Goal: Transaction & Acquisition: Purchase product/service

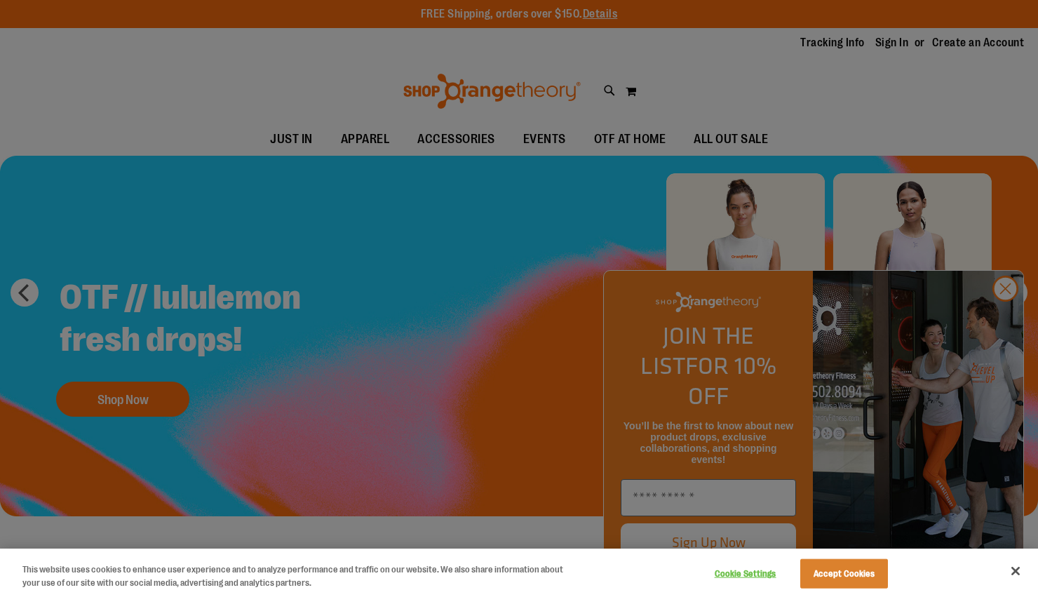
click at [1008, 320] on div at bounding box center [519, 298] width 1038 height 597
click at [1020, 577] on button "Close" at bounding box center [1016, 571] width 31 height 31
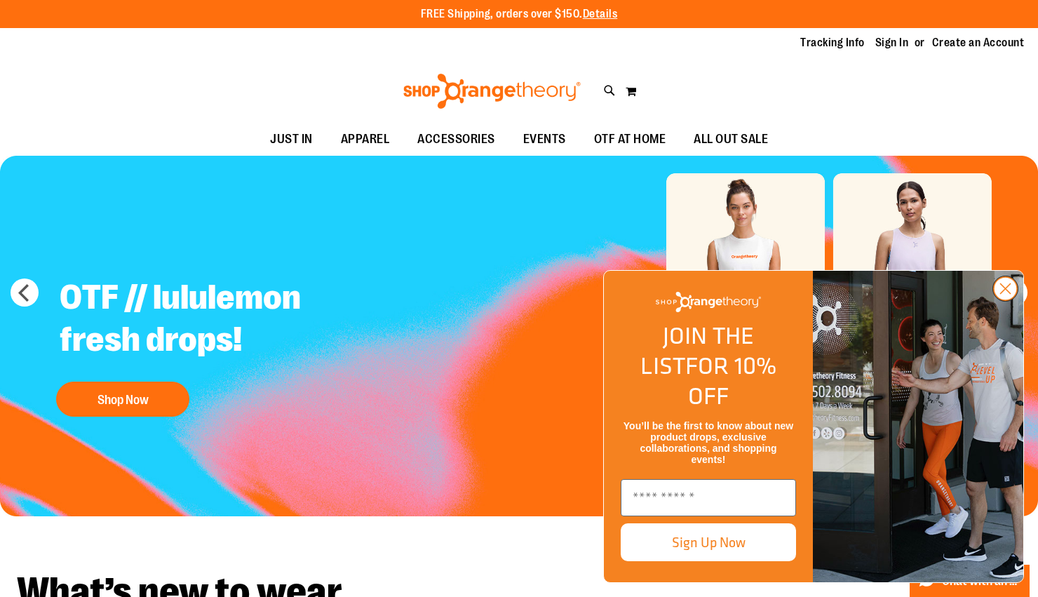
click at [1003, 300] on circle "Close dialog" at bounding box center [1005, 288] width 23 height 23
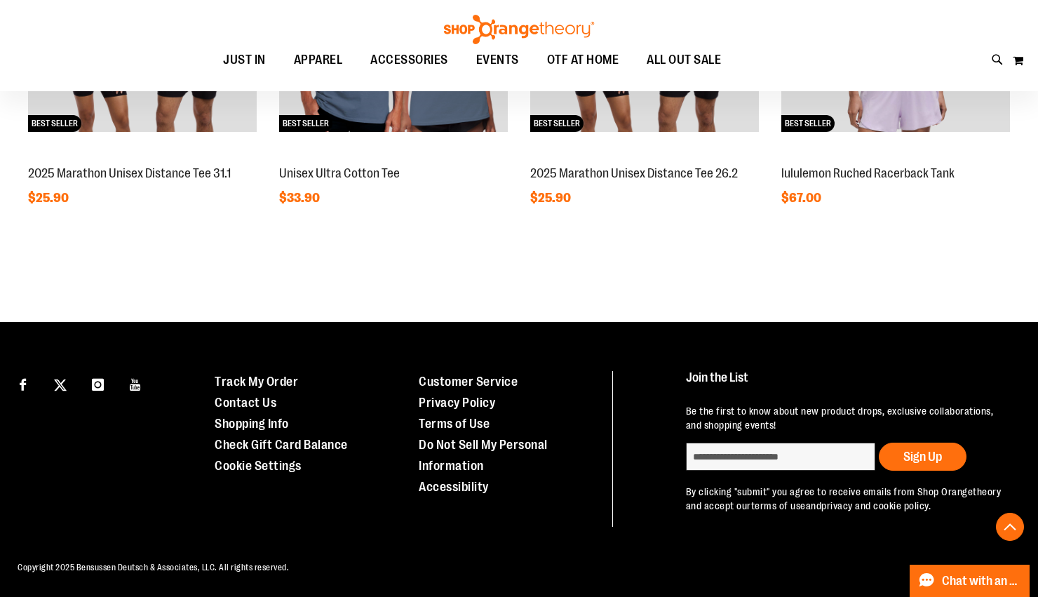
scroll to position [652, 0]
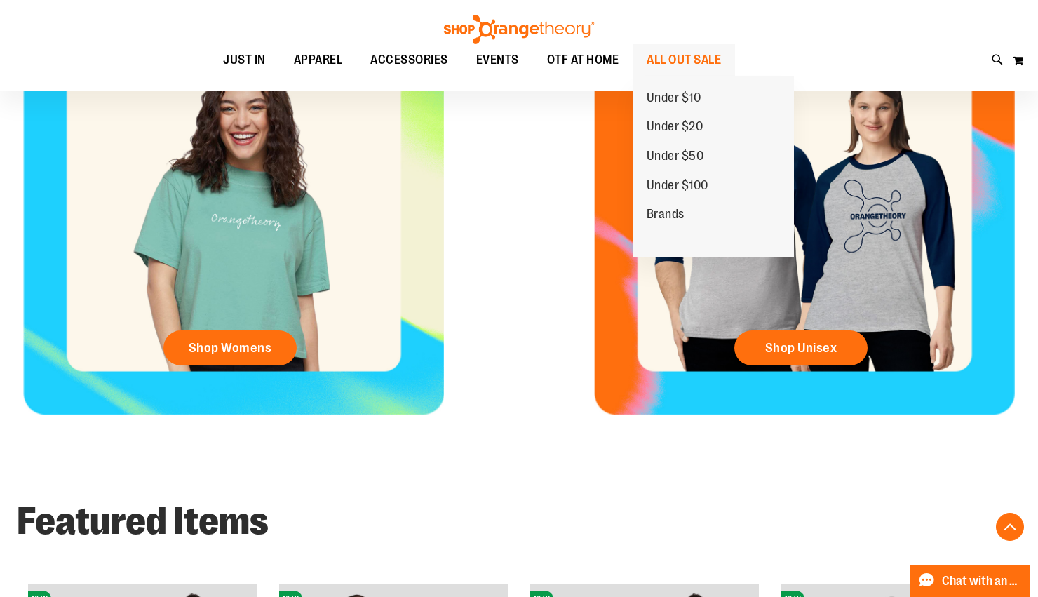
click at [667, 64] on span "ALL OUT SALE" at bounding box center [684, 60] width 74 height 32
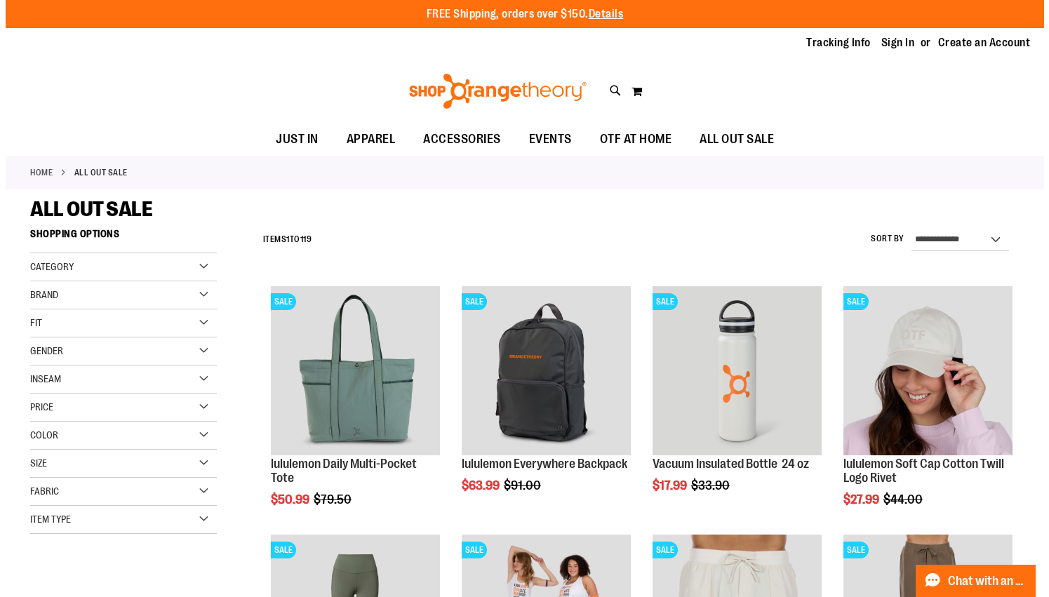
scroll to position [82, 0]
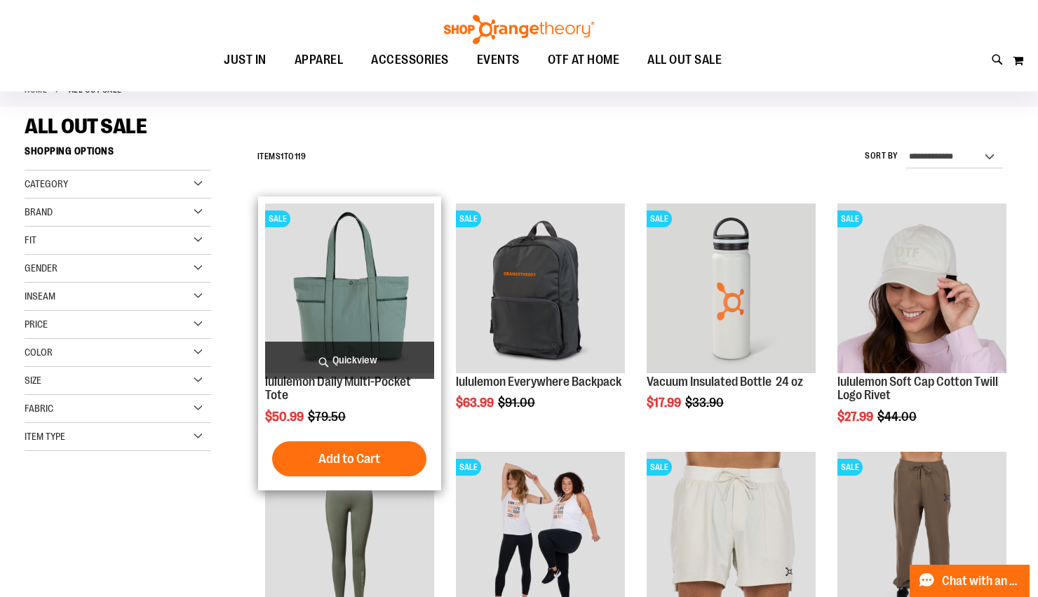
click at [373, 362] on span "Quickview" at bounding box center [349, 360] width 169 height 37
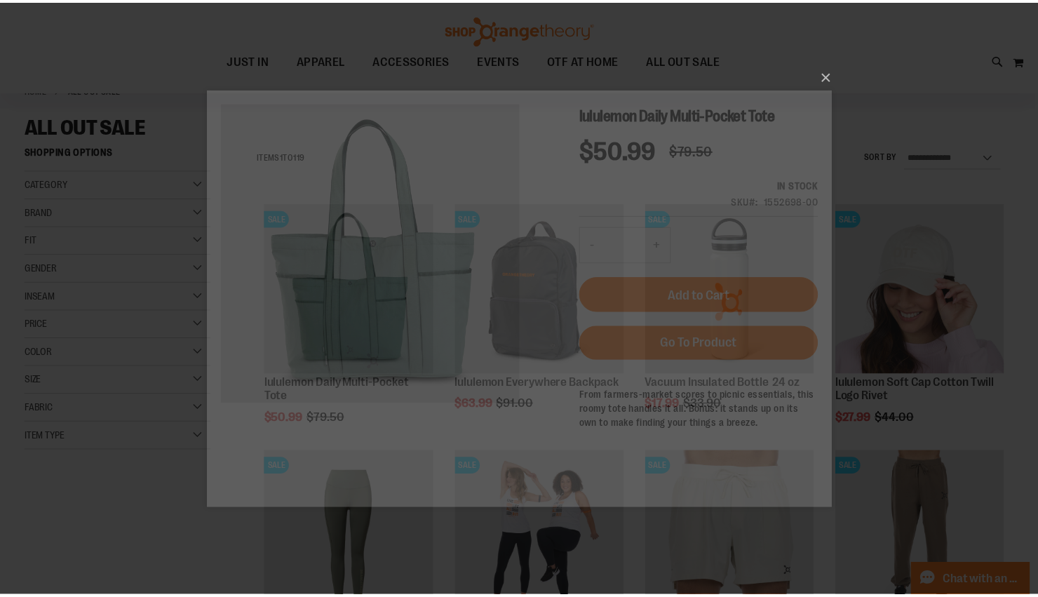
scroll to position [0, 0]
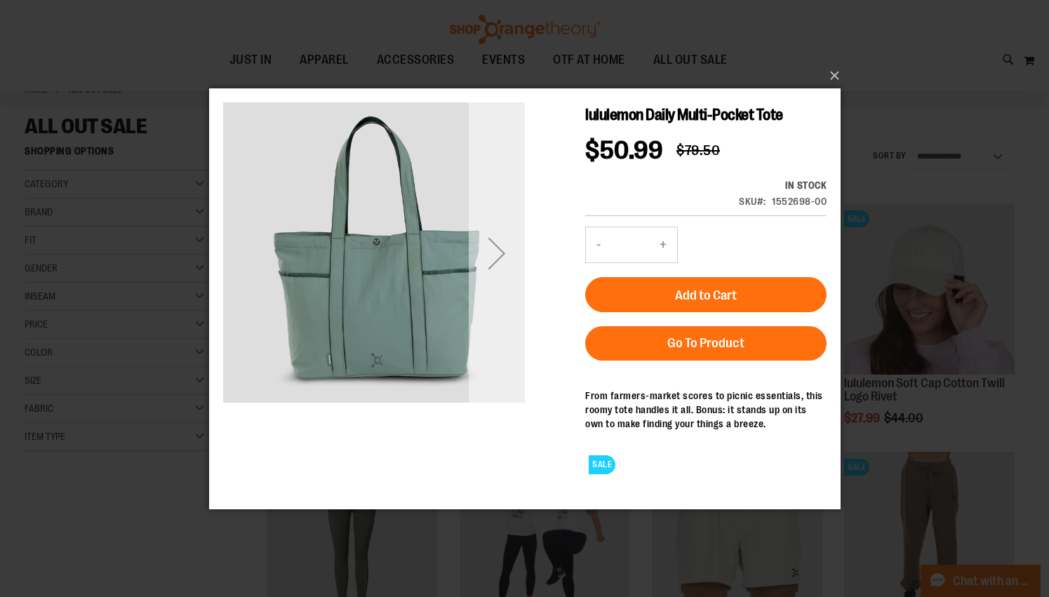
click at [493, 255] on div "Next" at bounding box center [496, 253] width 56 height 56
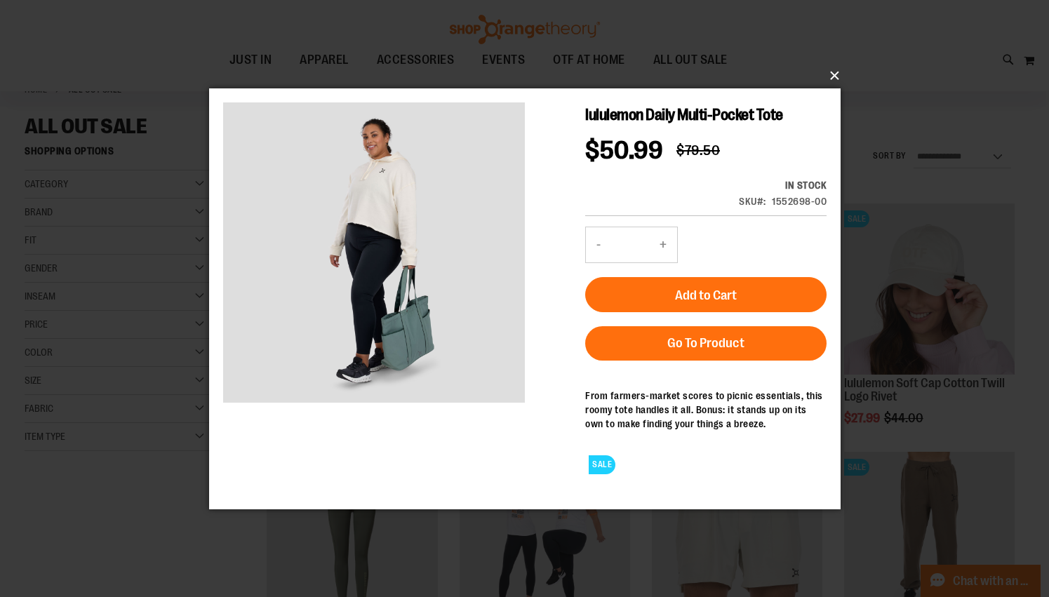
click at [832, 75] on button "×" at bounding box center [528, 75] width 631 height 31
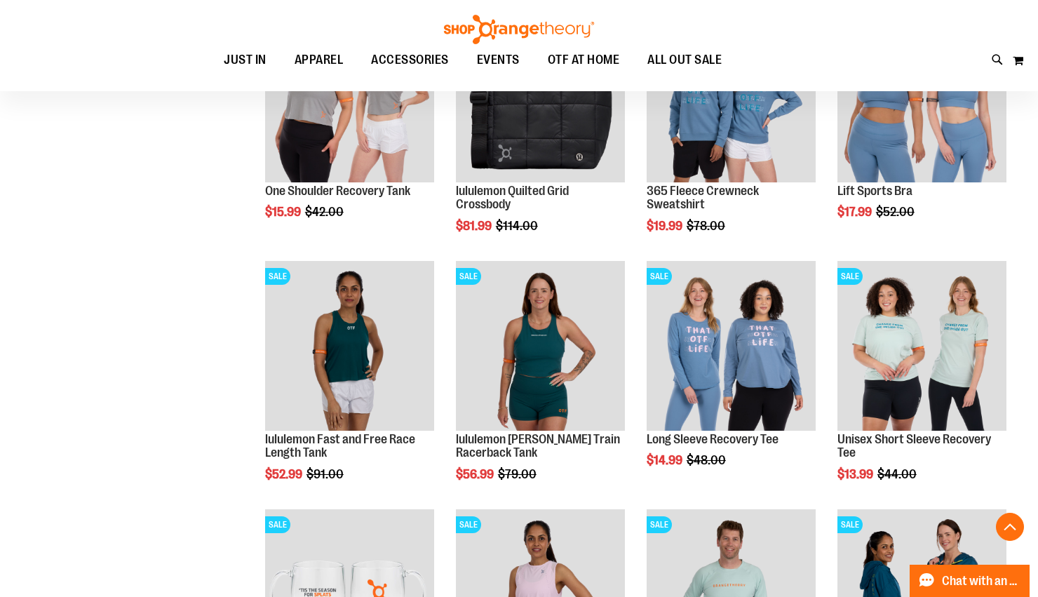
scroll to position [937, 0]
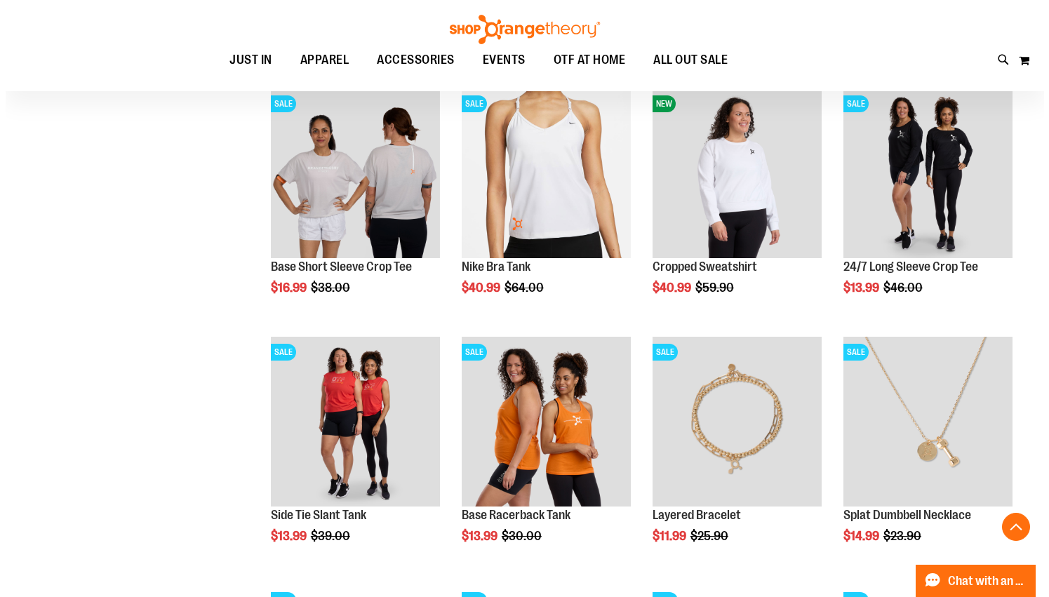
scroll to position [1803, 0]
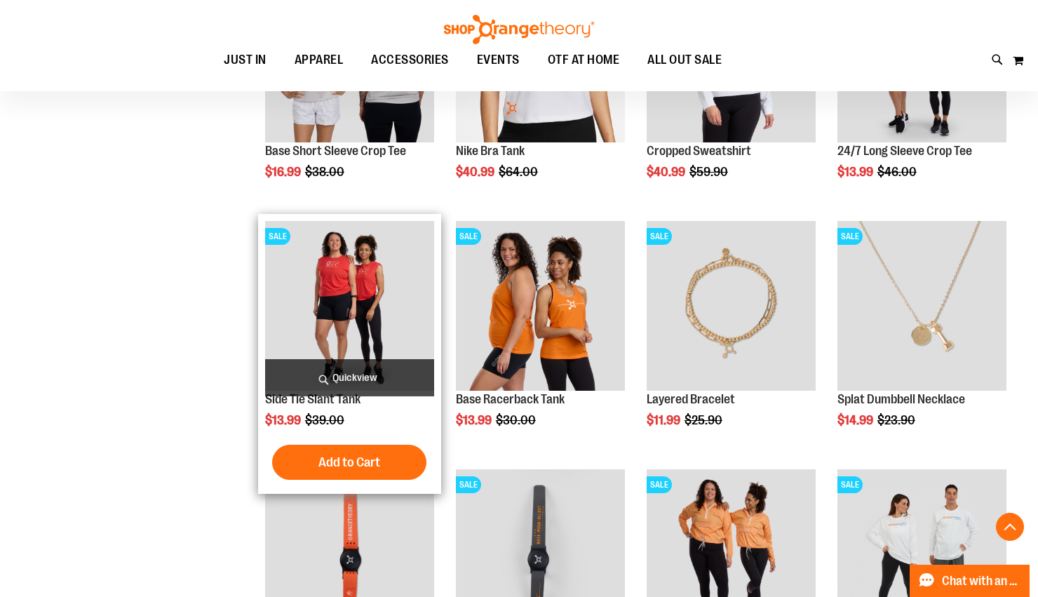
click at [339, 387] on span "Quickview" at bounding box center [349, 377] width 169 height 37
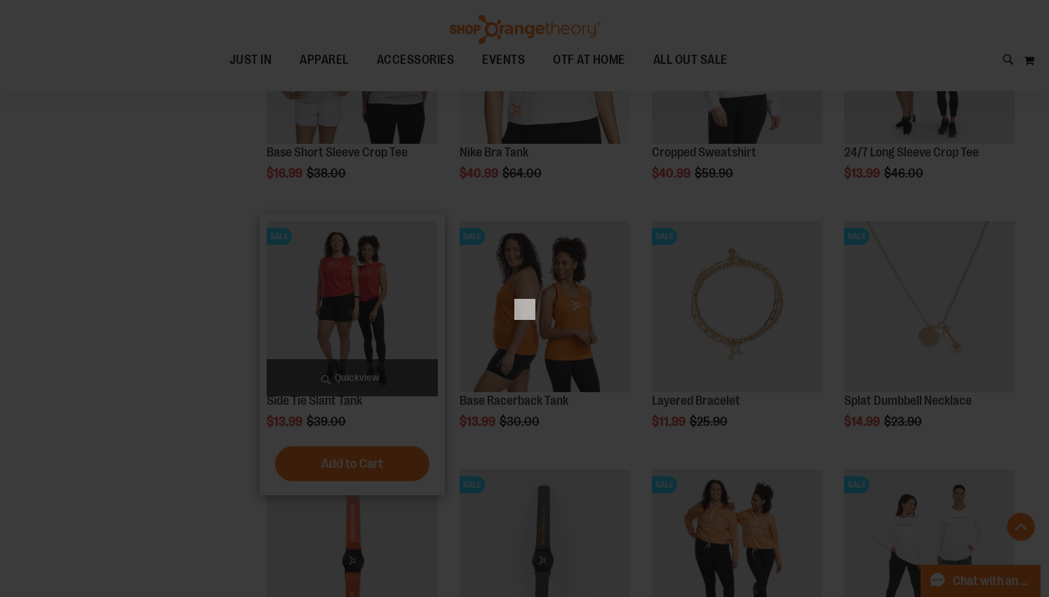
scroll to position [0, 0]
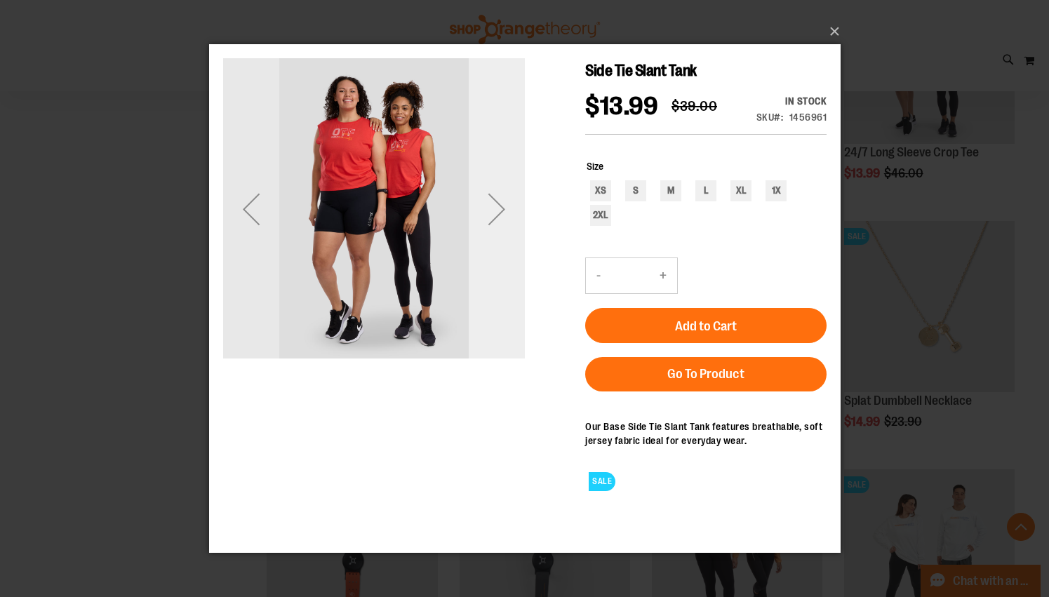
click at [500, 210] on div "Next" at bounding box center [496, 209] width 56 height 56
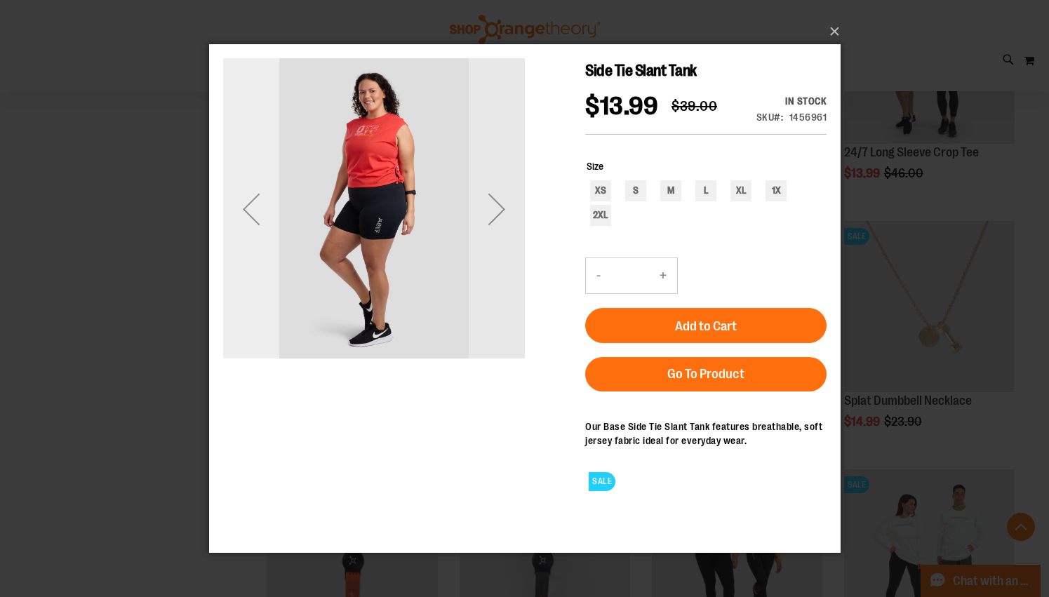
click at [268, 213] on div "Previous" at bounding box center [250, 209] width 56 height 56
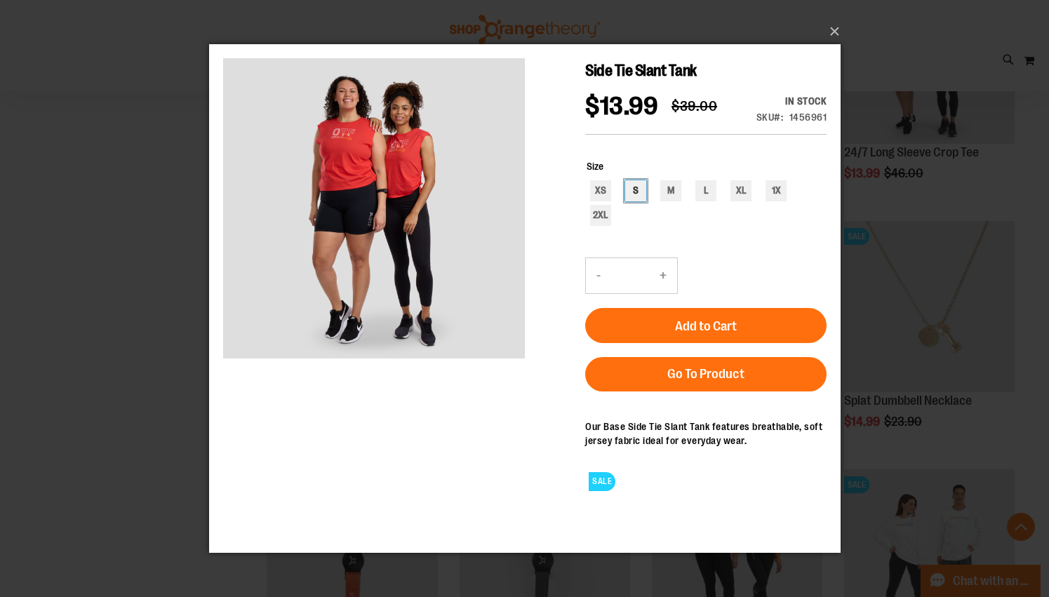
click at [638, 201] on div "S" at bounding box center [634, 190] width 21 height 21
type input "***"
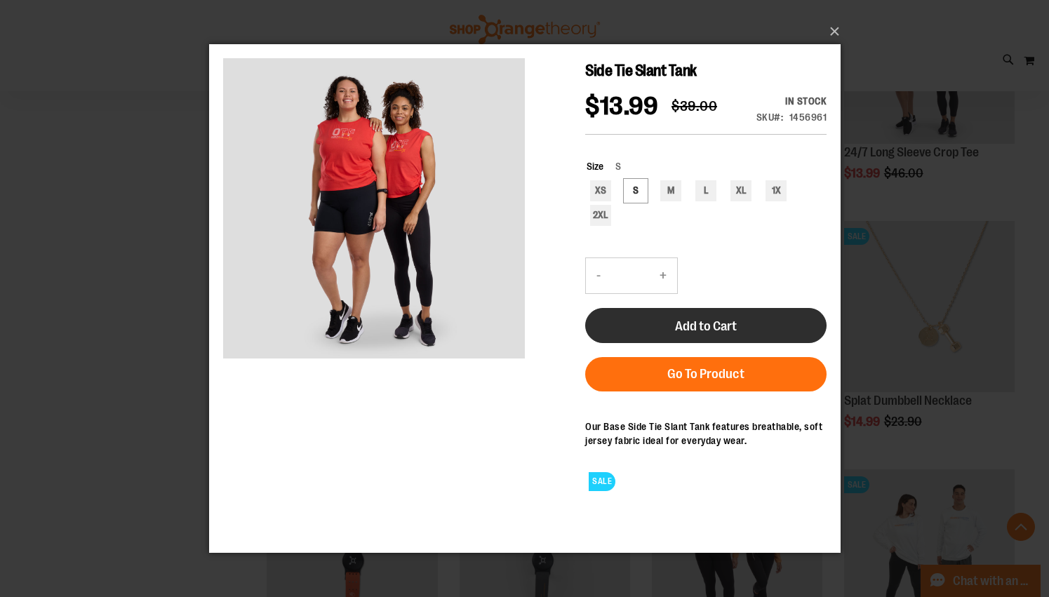
click at [738, 343] on button "Add to Cart" at bounding box center [704, 325] width 241 height 35
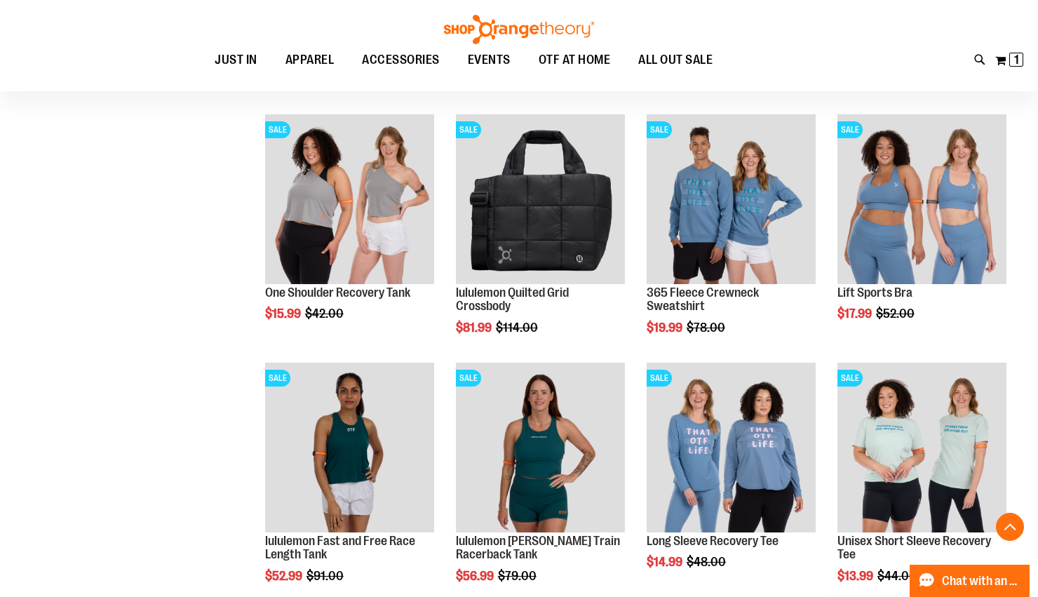
scroll to position [841, 0]
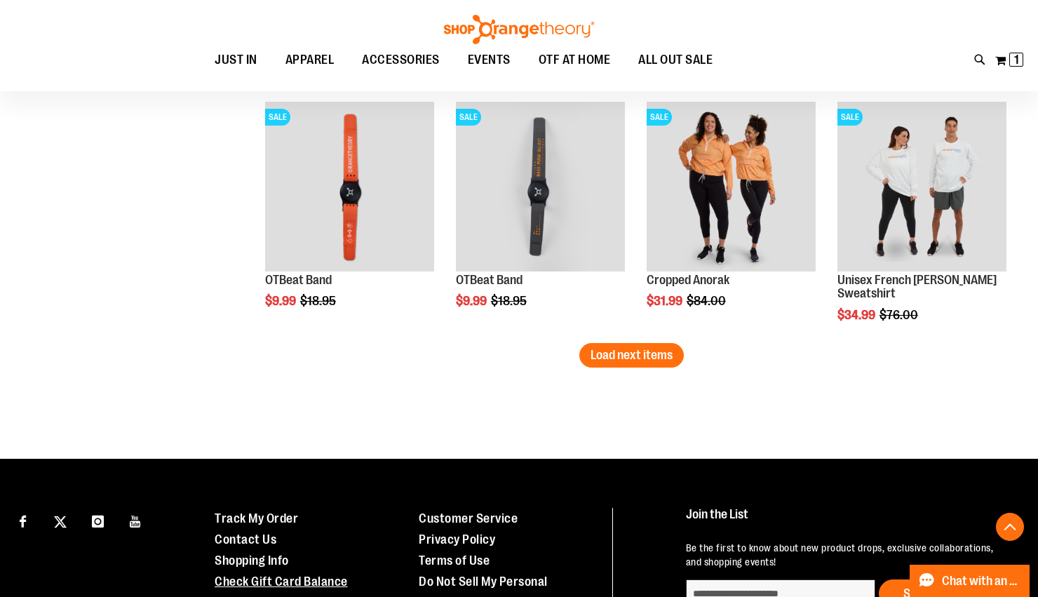
scroll to position [2308, 0]
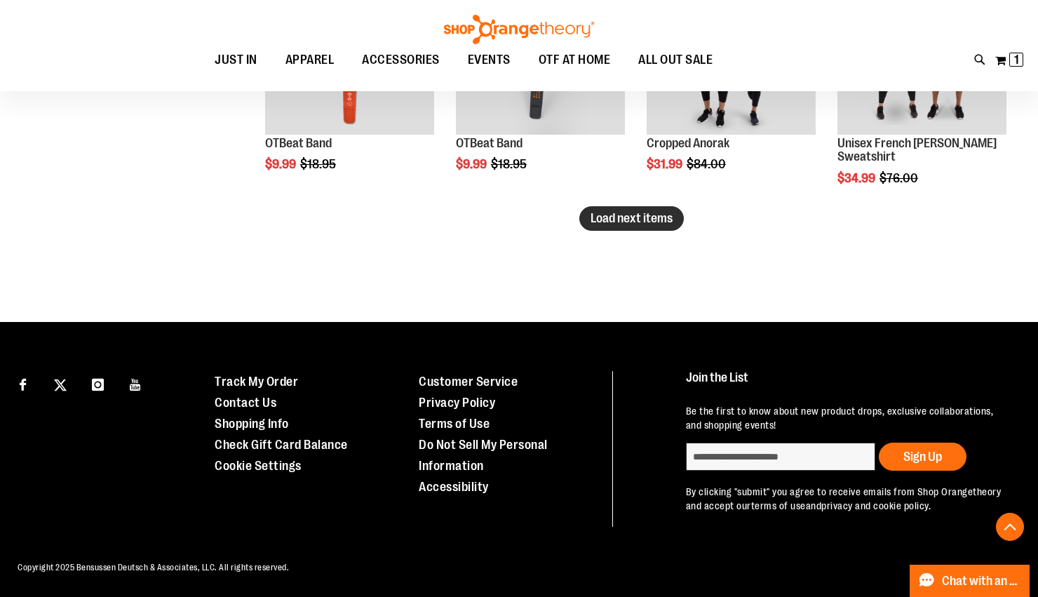
click at [651, 221] on span "Load next items" at bounding box center [632, 218] width 82 height 14
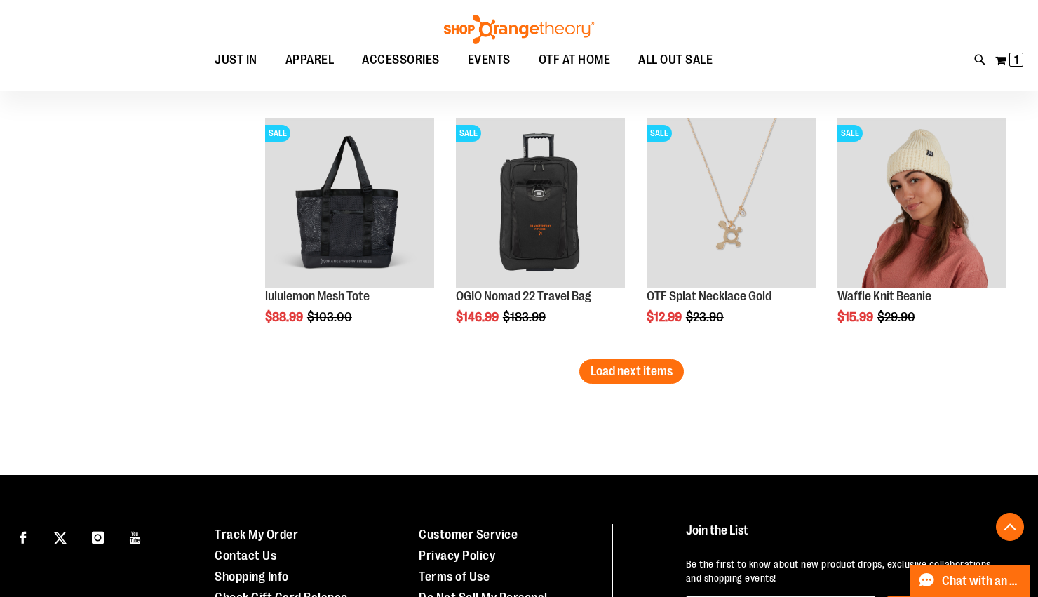
scroll to position [3025, 0]
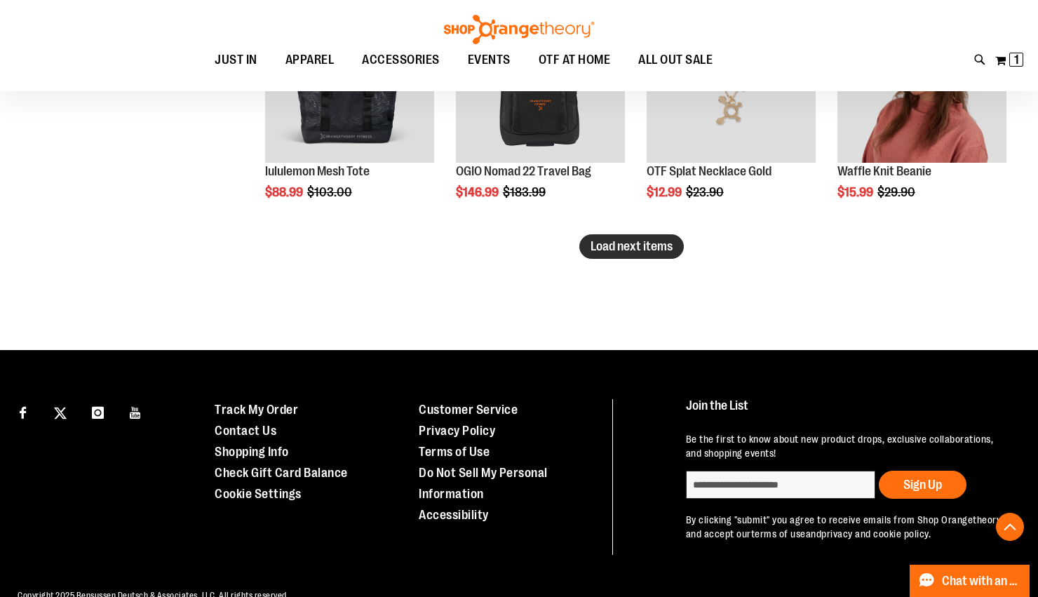
click at [669, 250] on span "Load next items" at bounding box center [632, 246] width 82 height 14
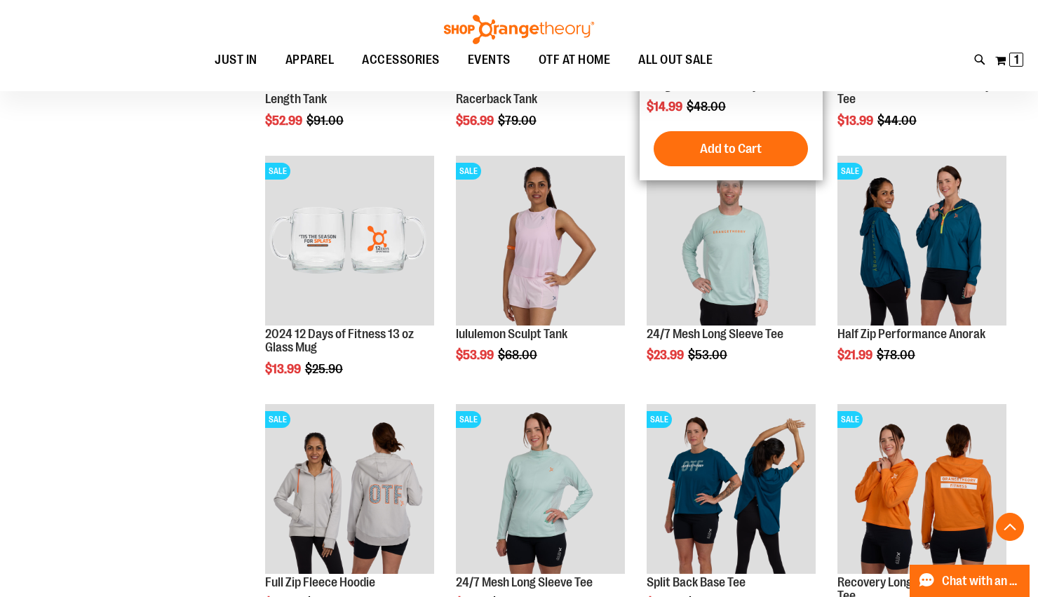
scroll to position [741, 0]
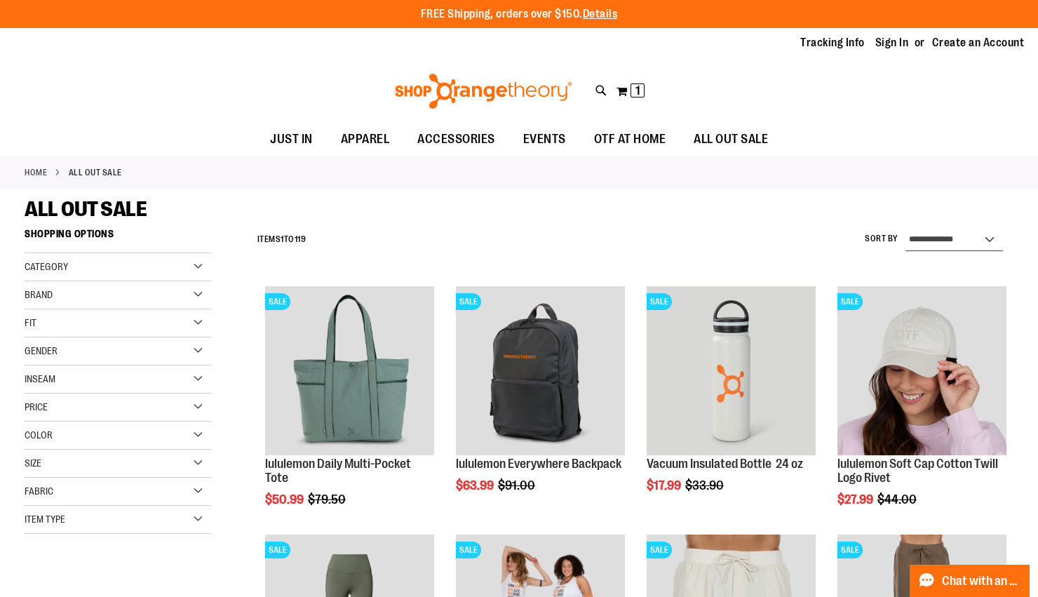
select select "*********"
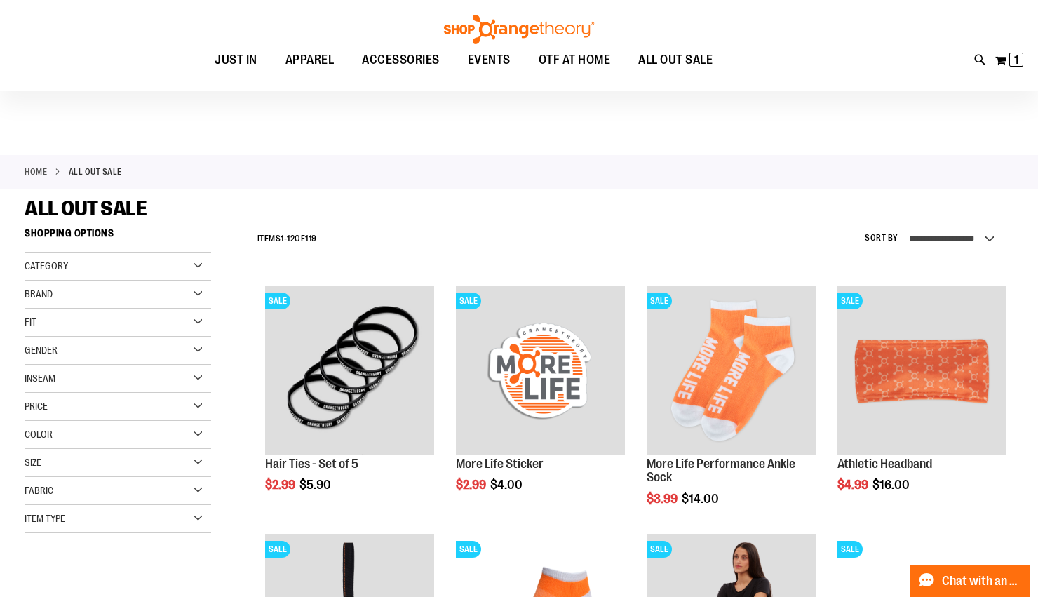
scroll to position [207, 0]
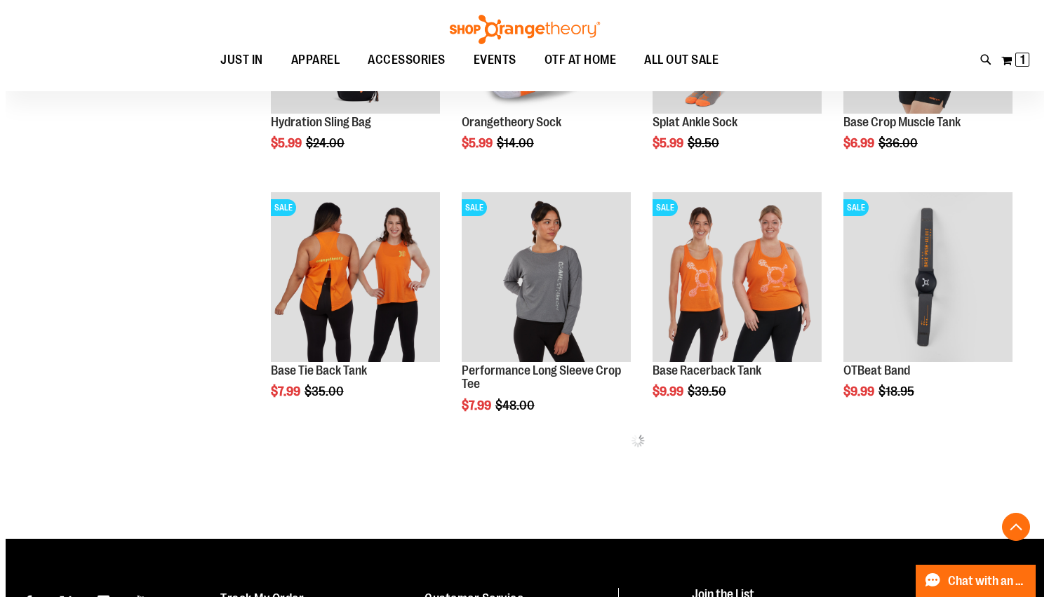
scroll to position [609, 0]
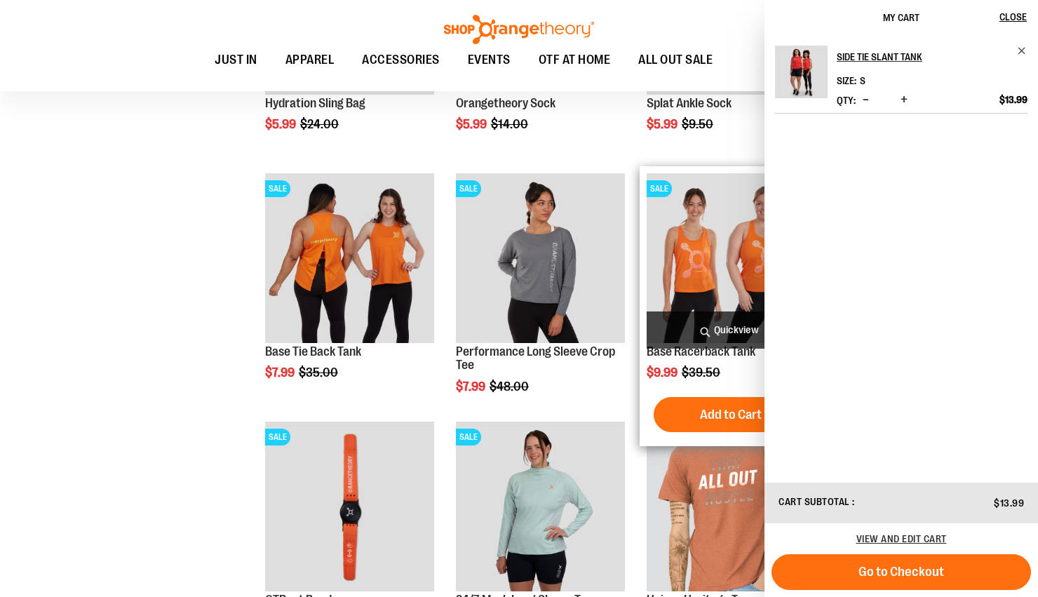
click at [730, 333] on span "Quickview" at bounding box center [731, 330] width 169 height 37
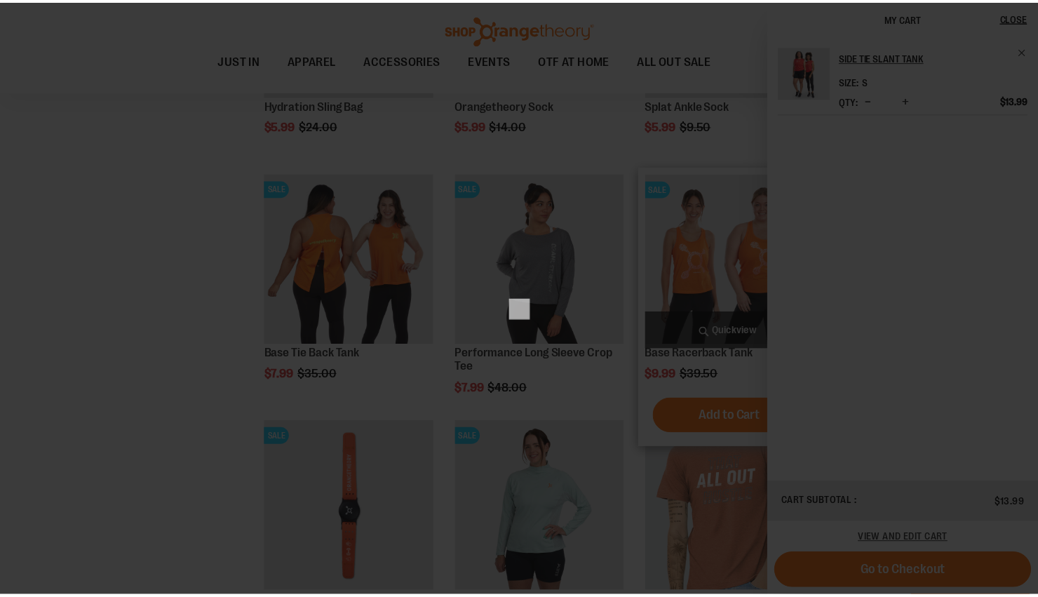
scroll to position [0, 0]
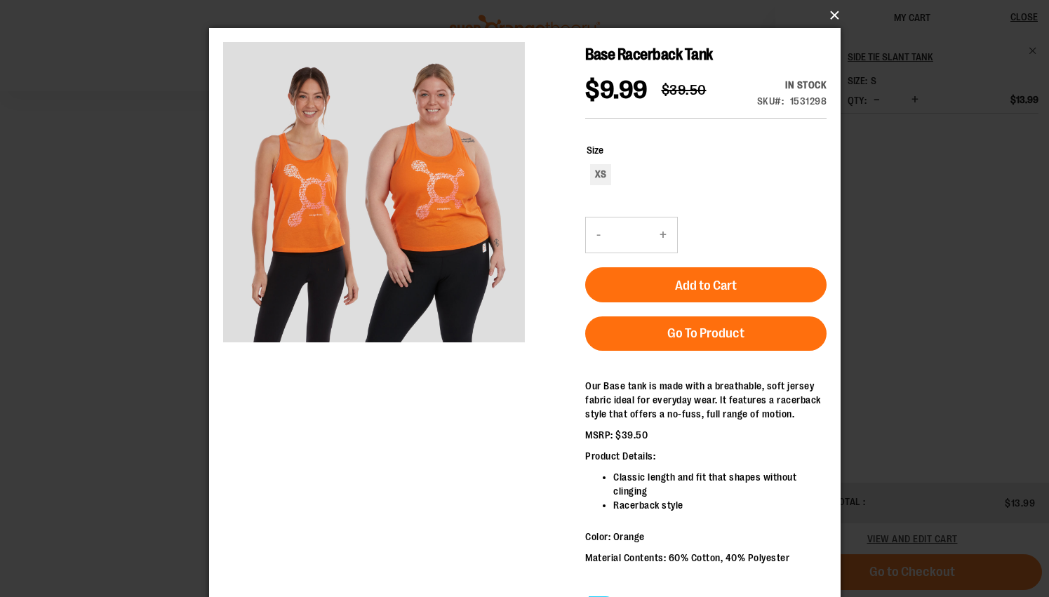
click at [833, 23] on button "×" at bounding box center [528, 15] width 631 height 31
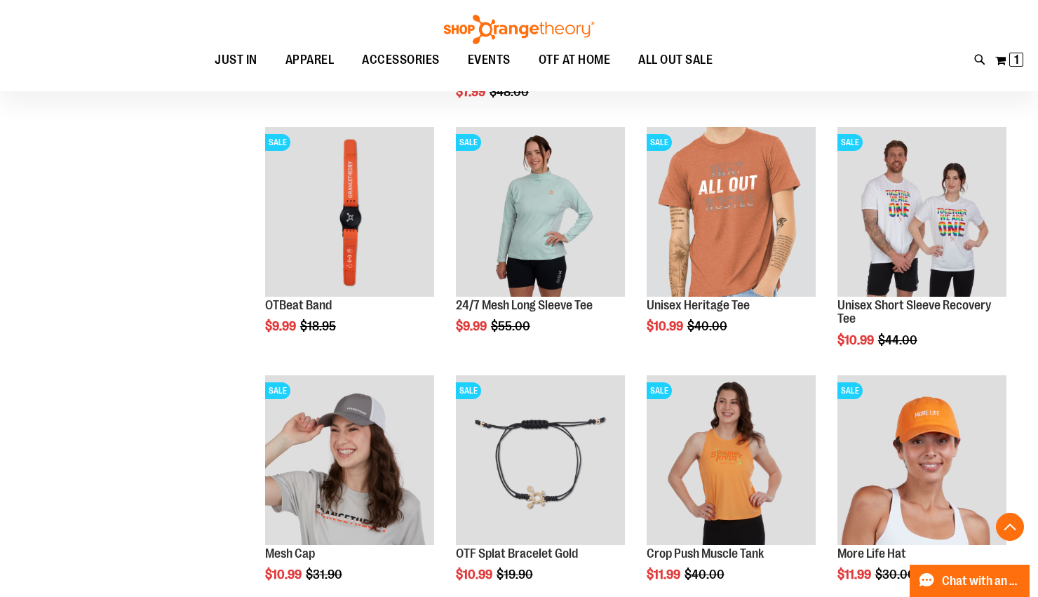
scroll to position [999, 0]
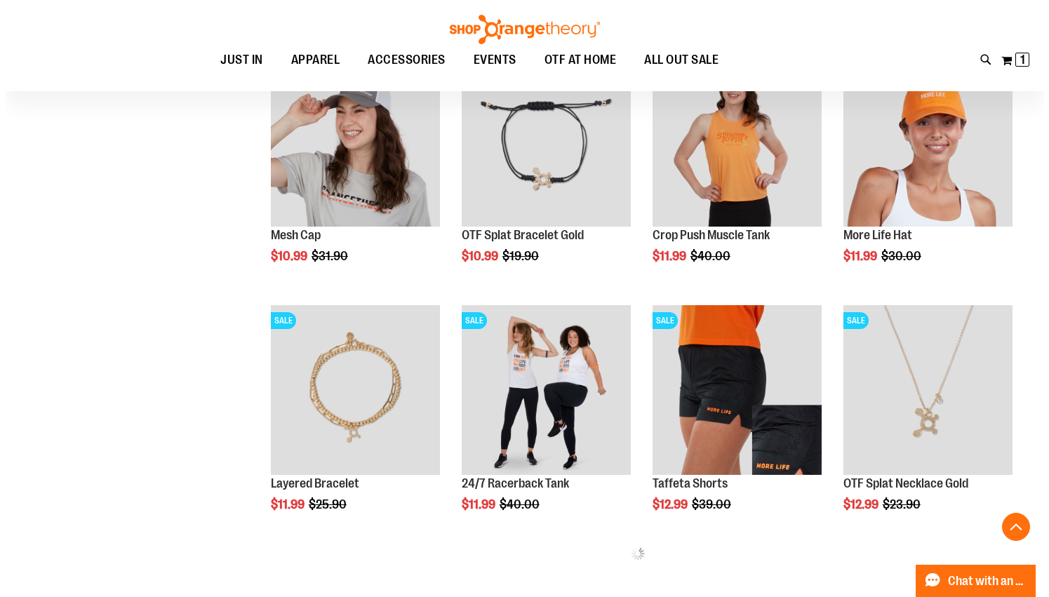
scroll to position [1327, 0]
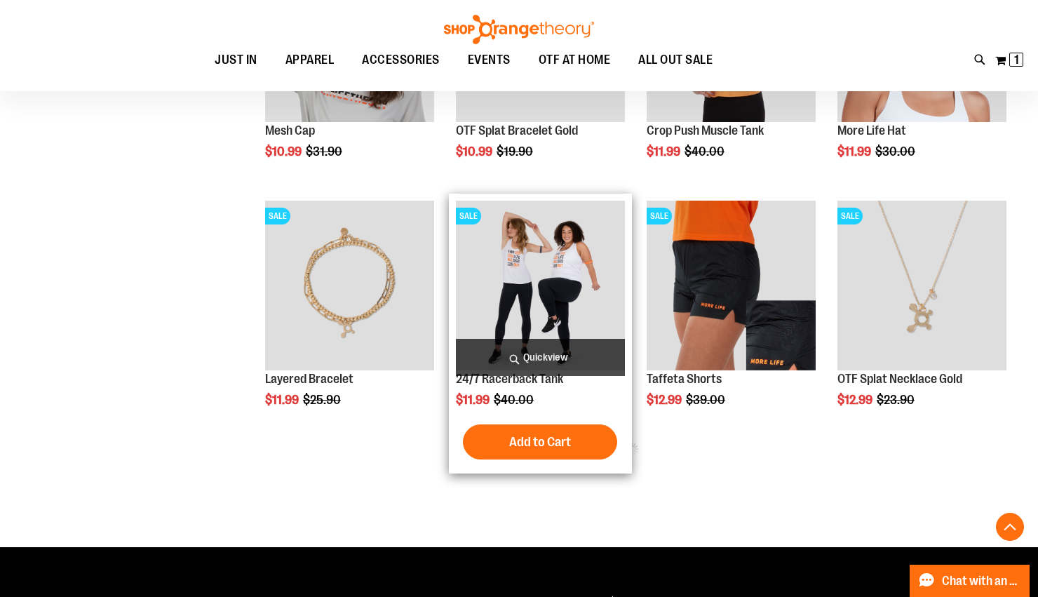
click at [552, 343] on span "Quickview" at bounding box center [540, 357] width 169 height 37
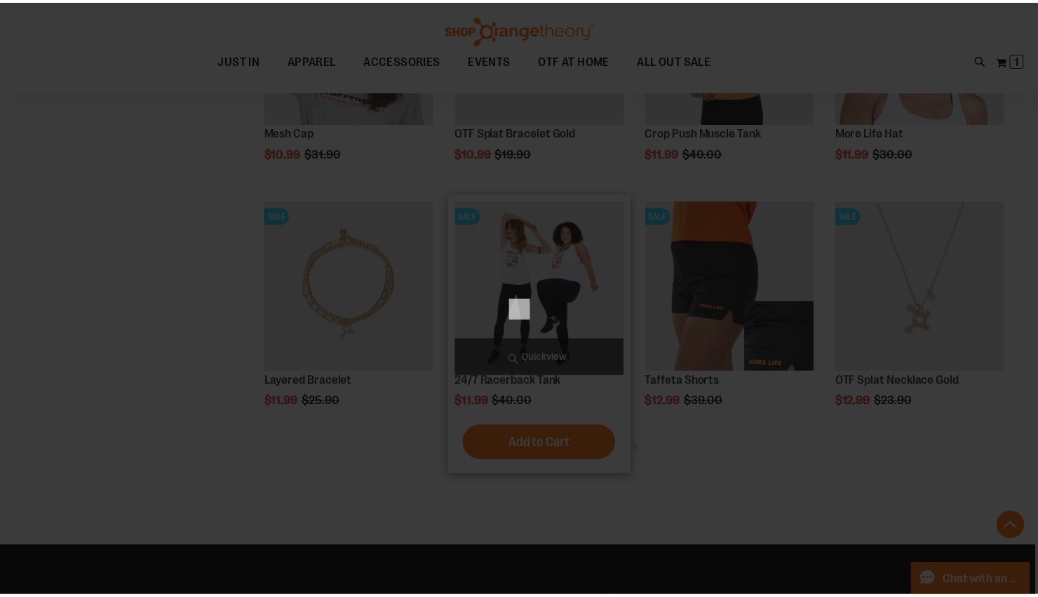
scroll to position [0, 0]
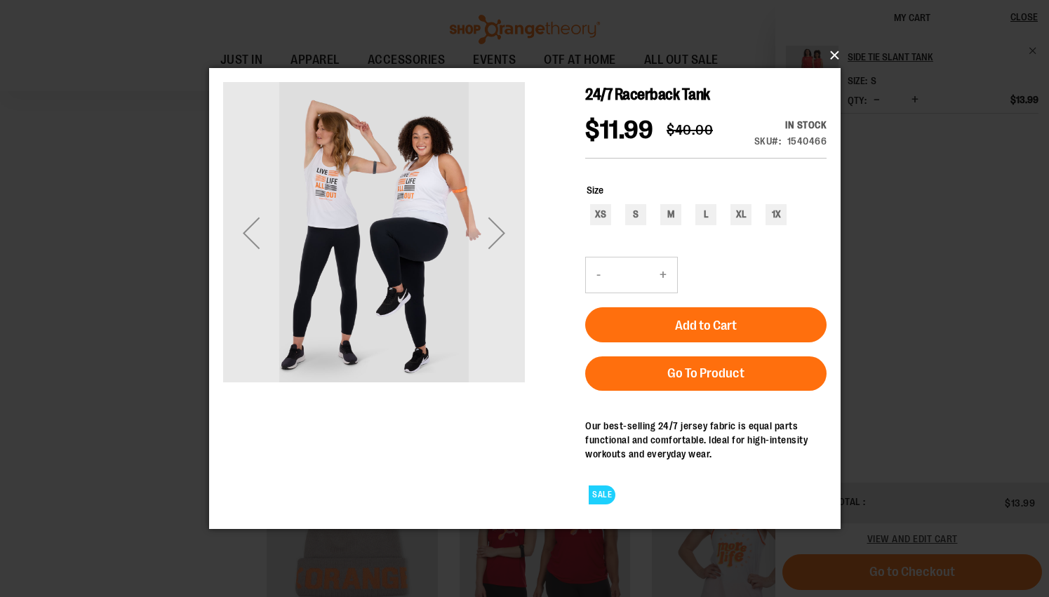
click at [834, 61] on button "×" at bounding box center [528, 55] width 631 height 31
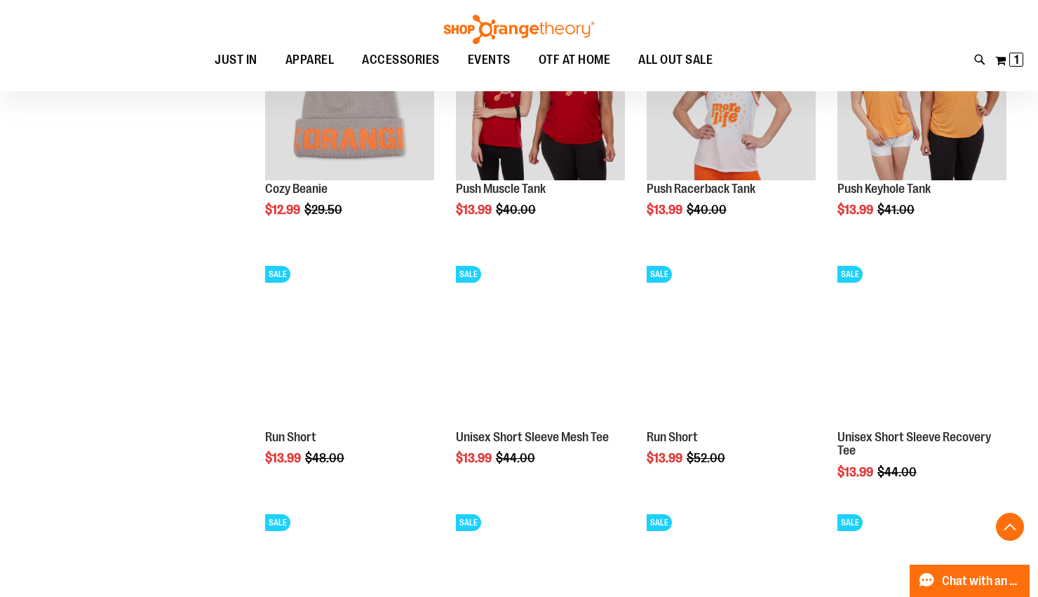
scroll to position [2141, 0]
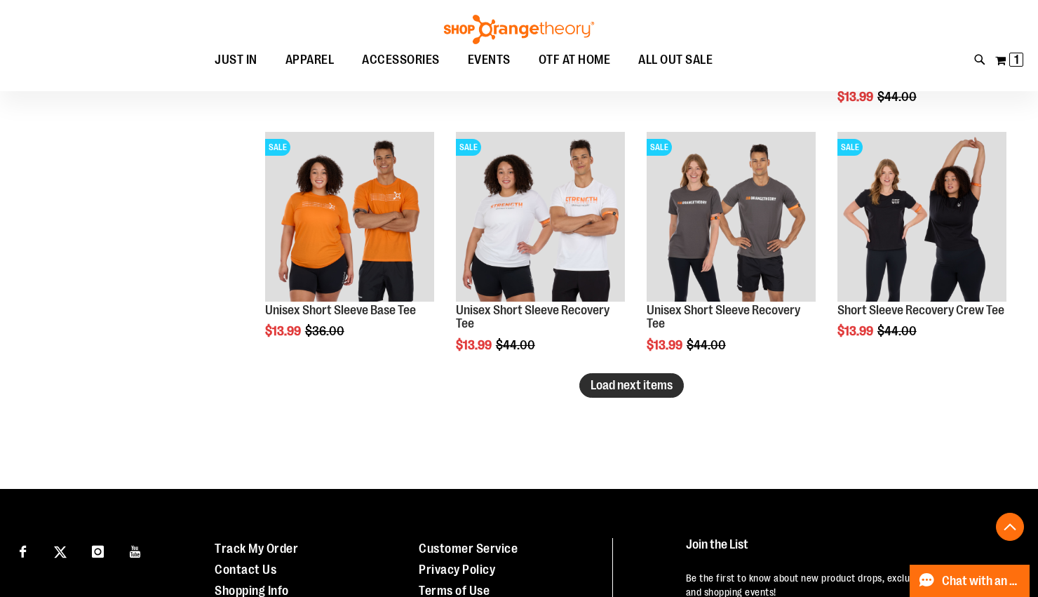
click at [655, 385] on span "Load next items" at bounding box center [632, 385] width 82 height 14
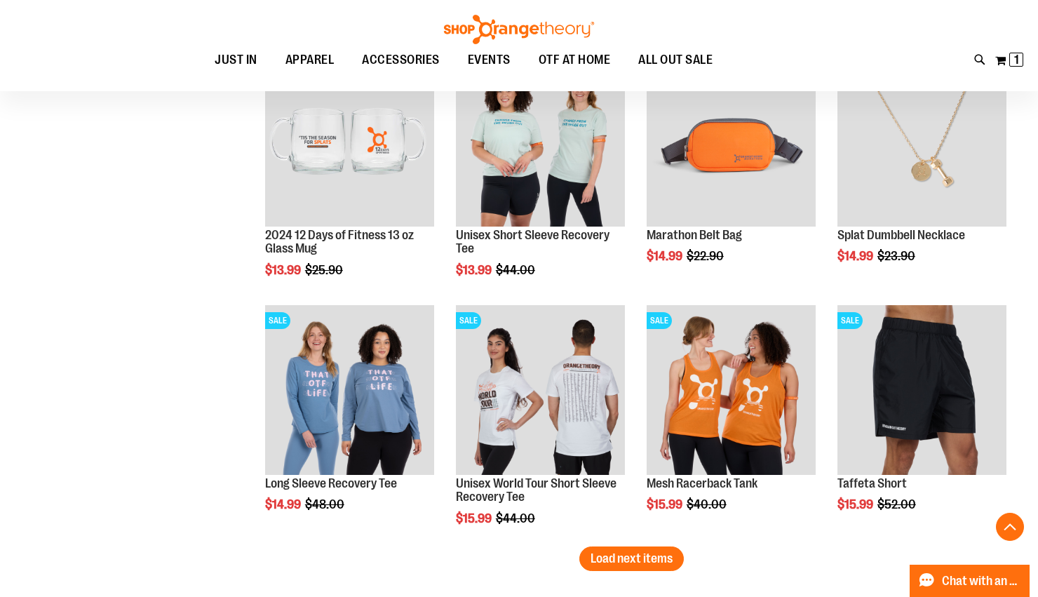
scroll to position [2960, 0]
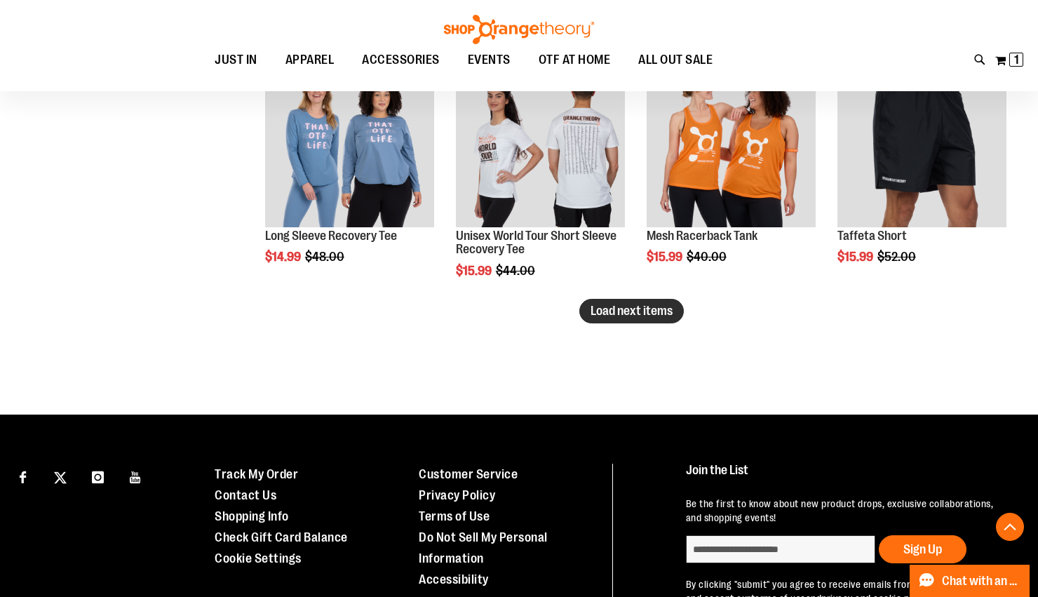
click at [633, 316] on span "Load next items" at bounding box center [632, 311] width 82 height 14
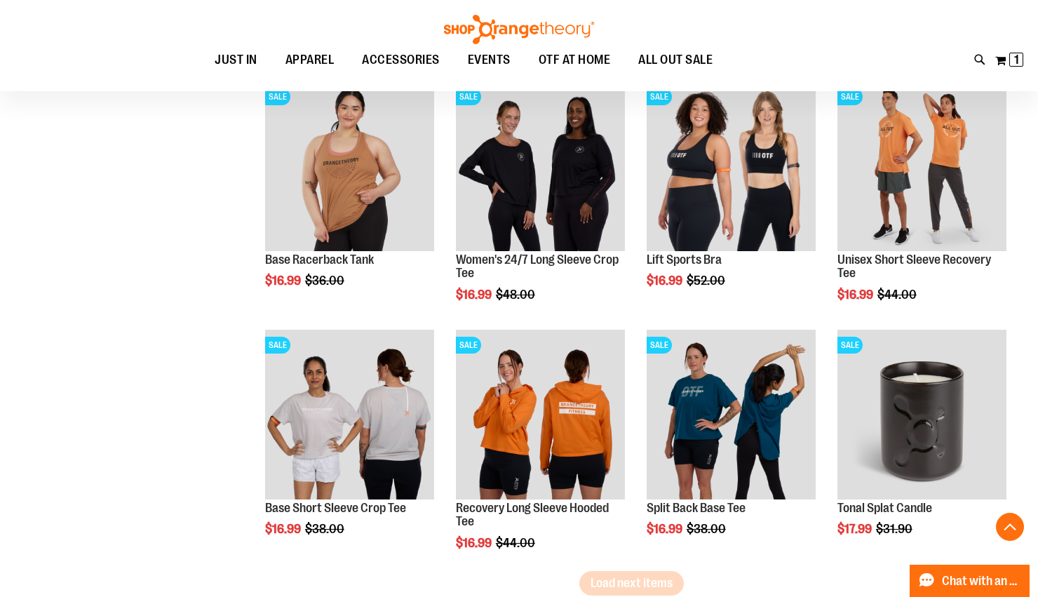
scroll to position [3636, 0]
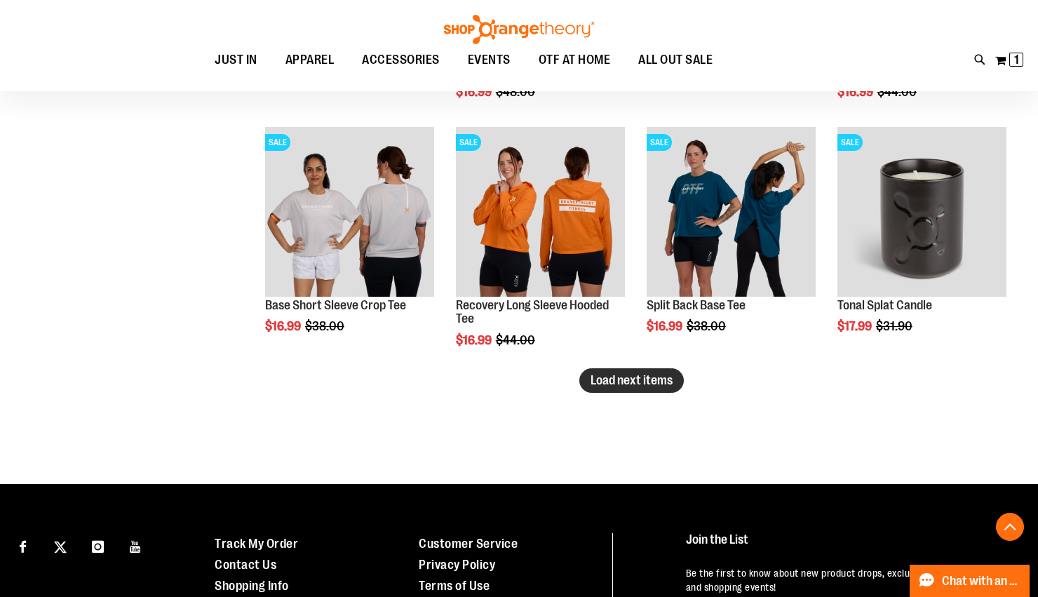
click at [595, 384] on span "Load next items" at bounding box center [632, 380] width 82 height 14
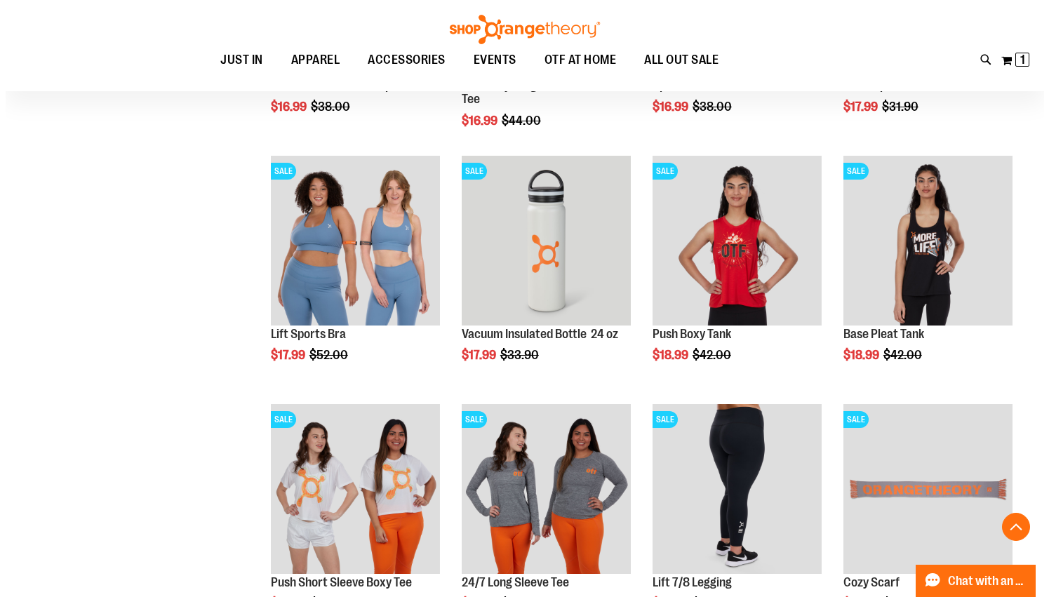
scroll to position [4094, 0]
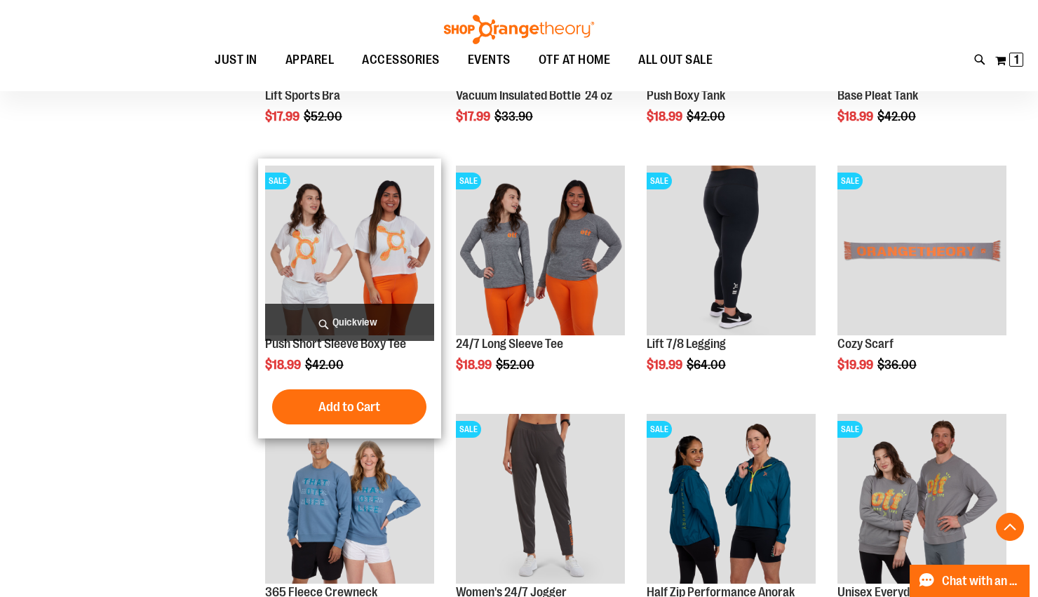
click at [338, 324] on span "Quickview" at bounding box center [349, 322] width 169 height 37
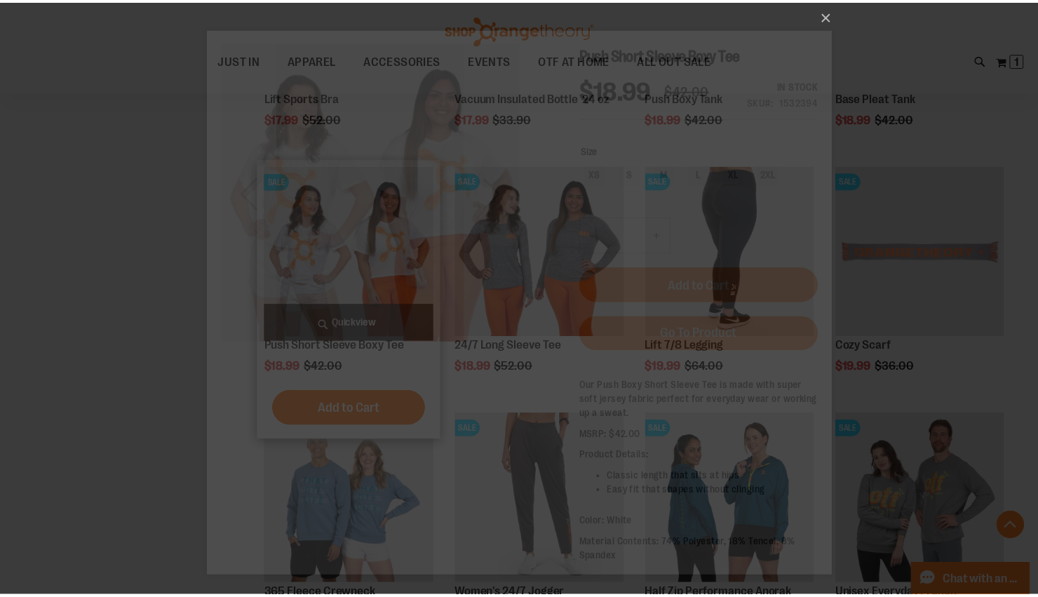
scroll to position [0, 0]
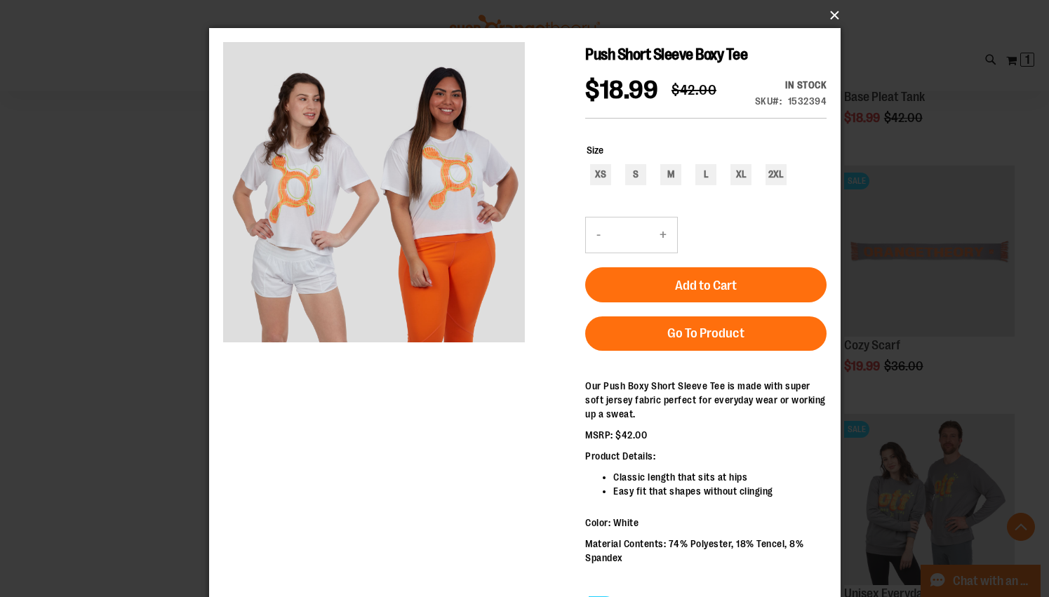
click at [826, 18] on button "×" at bounding box center [528, 15] width 631 height 31
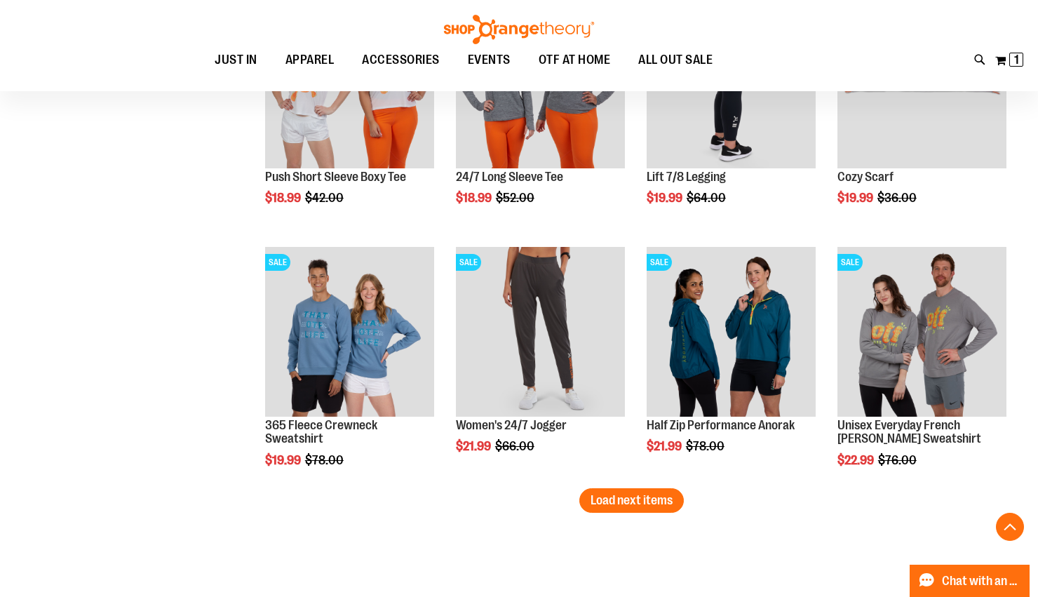
scroll to position [4374, 0]
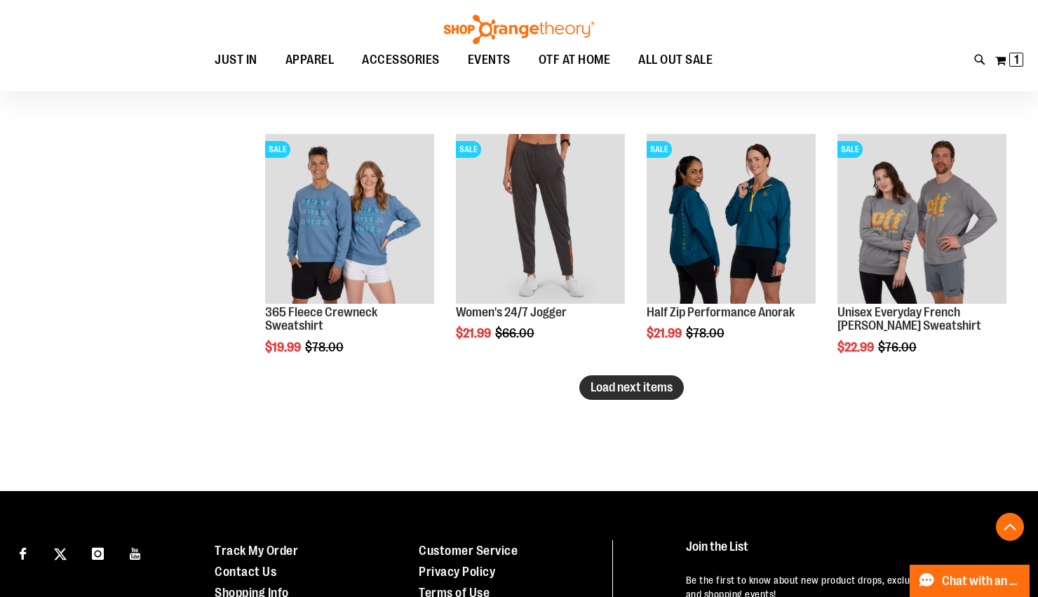
click at [624, 393] on span "Load next items" at bounding box center [632, 387] width 82 height 14
